Goal: Information Seeking & Learning: Learn about a topic

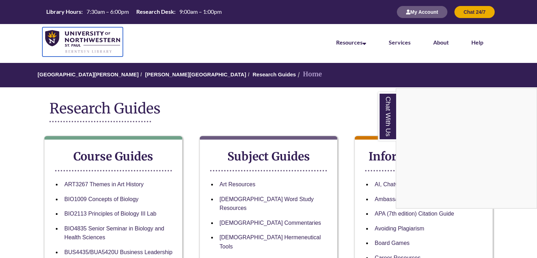
click at [81, 43] on img at bounding box center [82, 42] width 75 height 24
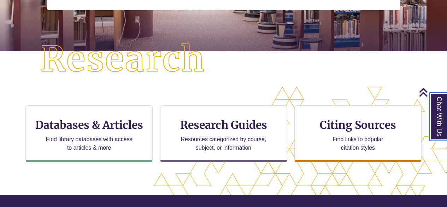
scroll to position [215, 0]
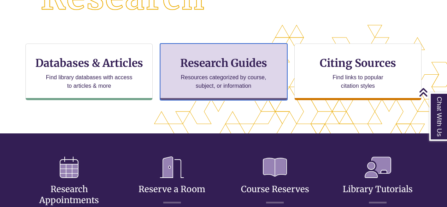
click at [217, 61] on h3 "Research Guides" at bounding box center [223, 62] width 115 height 13
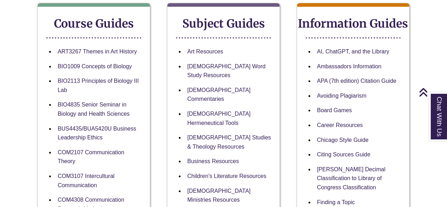
scroll to position [132, 0]
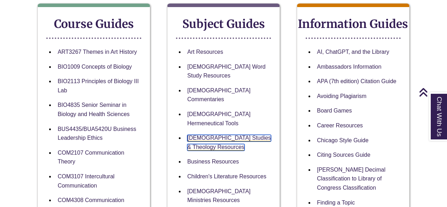
click at [213, 134] on link "[DEMOGRAPHIC_DATA] Studies & Theology Resources" at bounding box center [229, 142] width 84 height 16
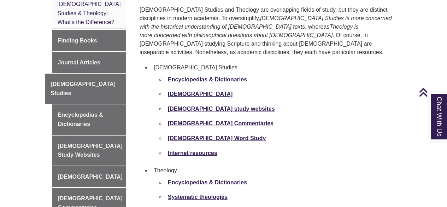
scroll to position [249, 0]
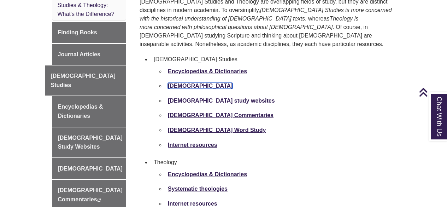
click at [179, 83] on strong "[DEMOGRAPHIC_DATA]" at bounding box center [200, 86] width 65 height 6
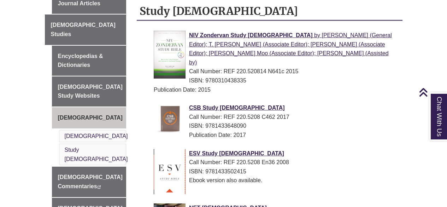
scroll to position [266, 0]
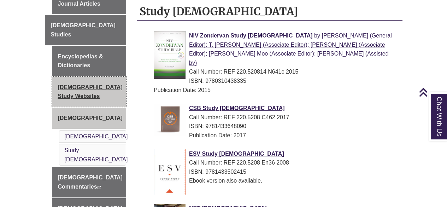
click at [91, 77] on link "Bible Study Websites" at bounding box center [89, 92] width 74 height 30
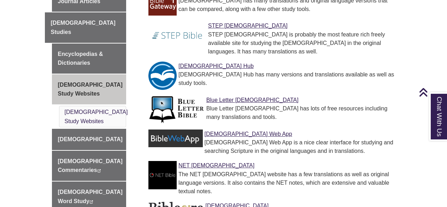
scroll to position [268, 0]
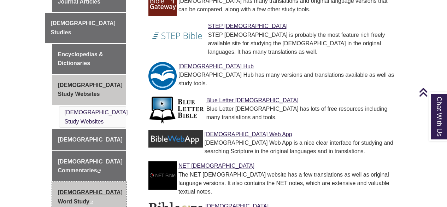
click at [87, 181] on link "Bible Word Study This link opens in a new window This link opens in a new window" at bounding box center [89, 196] width 74 height 30
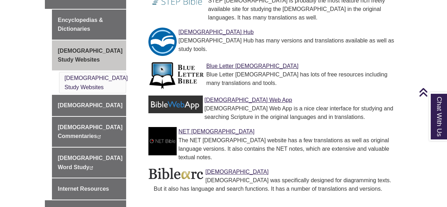
scroll to position [303, 0]
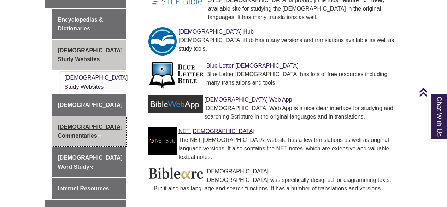
click at [73, 116] on link "Biblical Commentaries This link opens in a new window This link opens in a new …" at bounding box center [89, 131] width 74 height 30
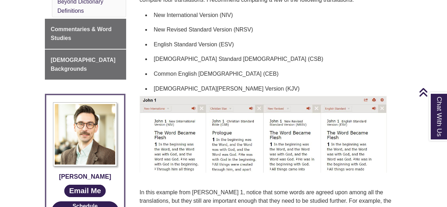
scroll to position [323, 0]
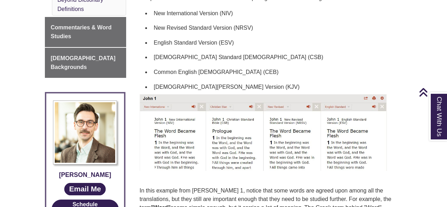
click at [393, 120] on p at bounding box center [269, 132] width 260 height 77
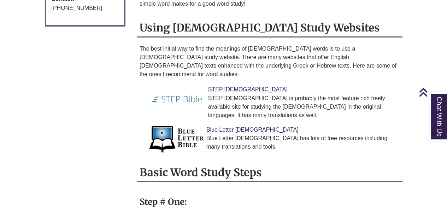
scroll to position [562, 0]
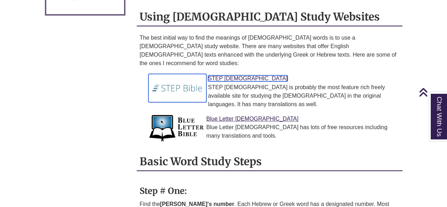
click at [229, 75] on link "STEP [DEMOGRAPHIC_DATA]" at bounding box center [247, 78] width 79 height 6
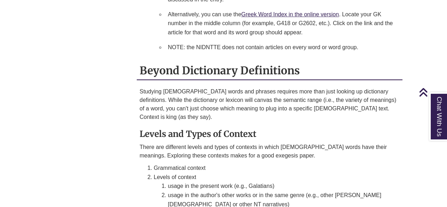
scroll to position [1151, 0]
